Goal: Transaction & Acquisition: Download file/media

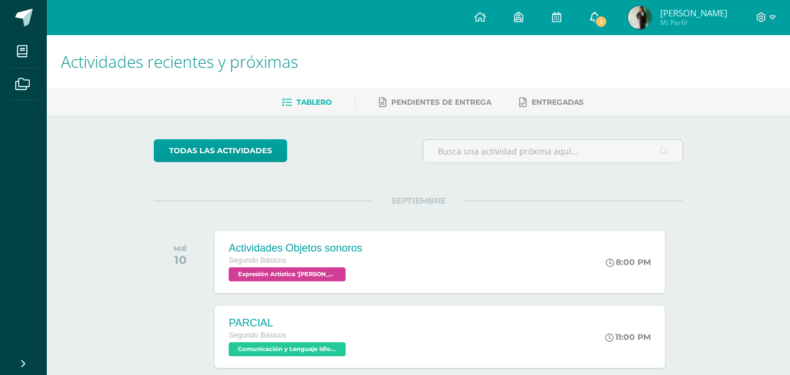
click at [592, 16] on icon at bounding box center [594, 17] width 9 height 11
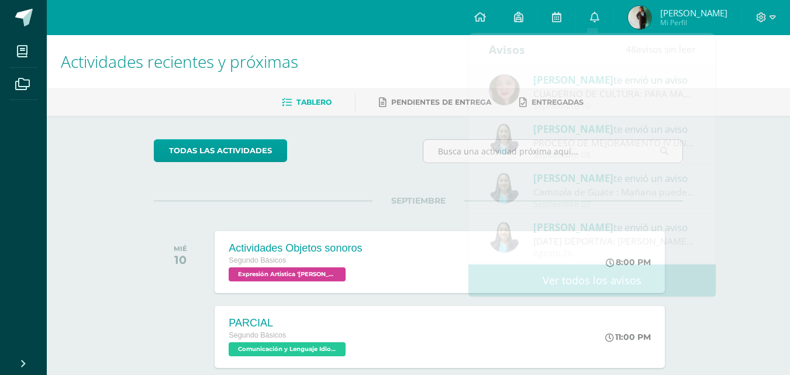
click at [352, 158] on div "todas las Actividades" at bounding box center [261, 155] width 224 height 33
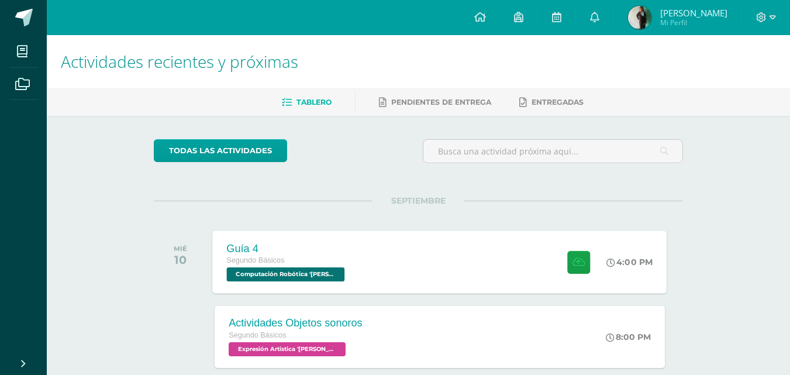
click at [375, 258] on div "Guía 4 Segundo Básicos Computación Robótica '[PERSON_NAME]' 4:00 PM Guía 4 Comp…" at bounding box center [440, 261] width 454 height 63
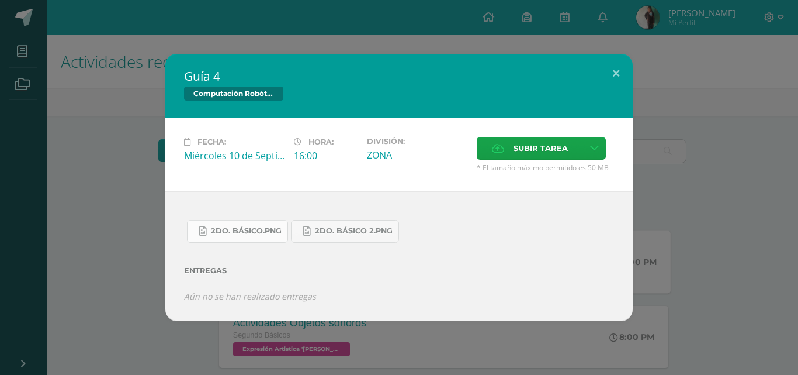
click at [280, 235] on span "2do. Básico.png" at bounding box center [246, 230] width 71 height 9
click at [372, 233] on span "2do. Básico 2.png" at bounding box center [354, 230] width 78 height 9
